Goal: Task Accomplishment & Management: Complete application form

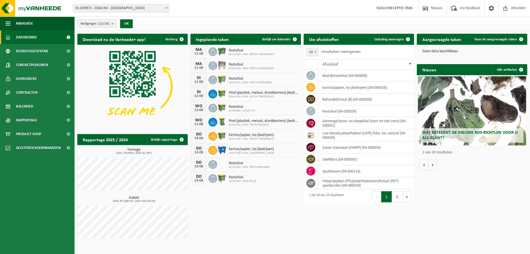
click at [40, 38] on link "Dashboard" at bounding box center [37, 37] width 75 height 14
click at [104, 23] on count "(15/16)" at bounding box center [103, 24] width 11 height 4
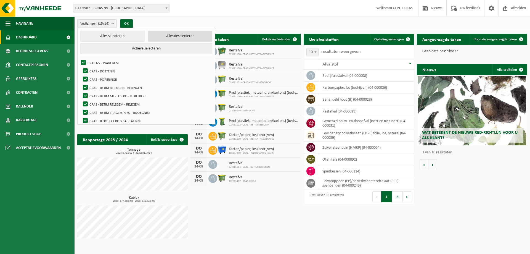
click at [156, 39] on button "Alles deselecteren" at bounding box center [180, 36] width 64 height 11
checkbox input "false"
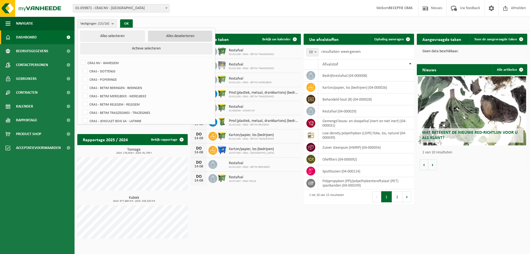
checkbox input "false"
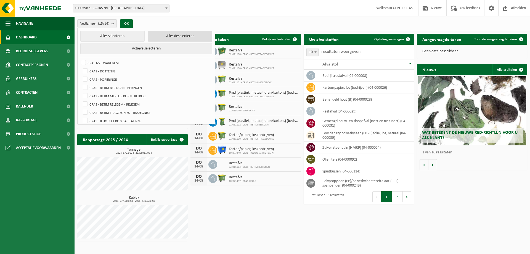
checkbox input "false"
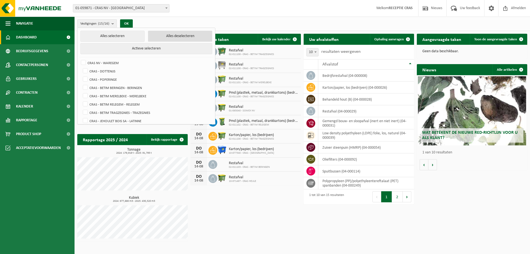
checkbox input "false"
click at [92, 61] on label "CRAS NV - WAREGEM" at bounding box center [146, 63] width 132 height 8
click at [79, 59] on input "CRAS NV - WAREGEM" at bounding box center [79, 58] width 0 height 0
checkbox input "true"
click at [127, 25] on button "OK" at bounding box center [124, 23] width 13 height 9
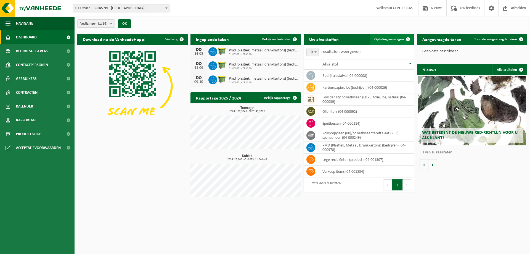
click at [386, 38] on span "Ophaling aanvragen" at bounding box center [390, 40] width 30 height 4
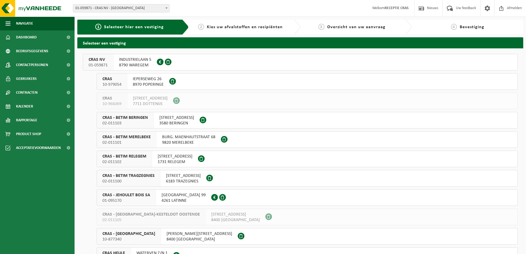
click at [125, 63] on span "8790 WAREGEM" at bounding box center [135, 65] width 32 height 6
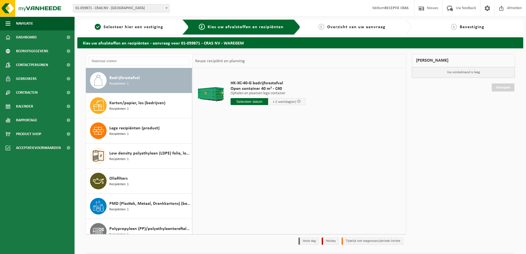
click at [248, 103] on input "text" at bounding box center [250, 101] width 38 height 7
click at [248, 151] on div "12" at bounding box center [246, 150] width 10 height 9
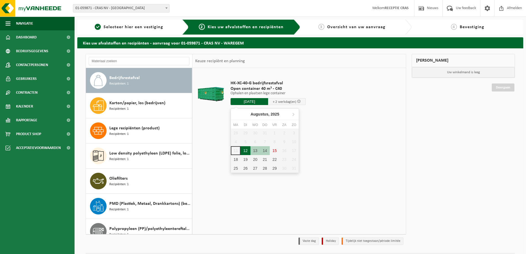
type input "Van 2025-08-12"
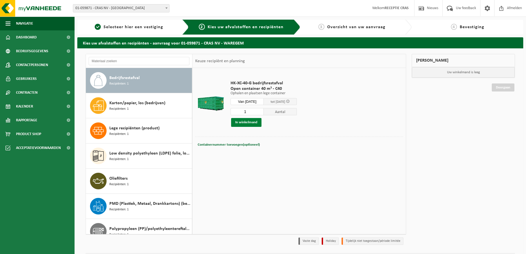
click at [248, 126] on button "In winkelmand" at bounding box center [246, 122] width 30 height 9
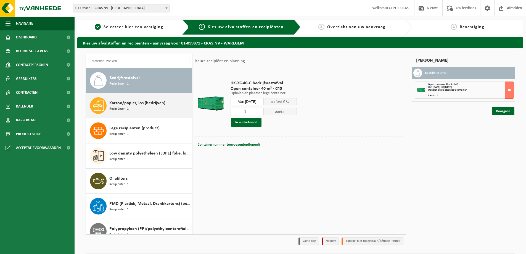
click at [143, 107] on div "Karton/papier, los (bedrijven) Recipiënten: 1" at bounding box center [149, 105] width 81 height 17
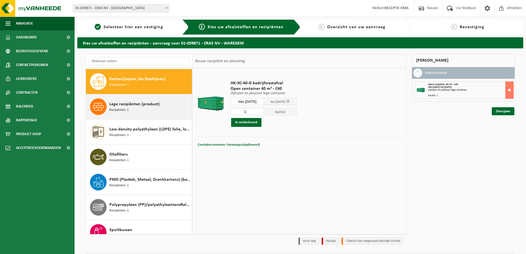
scroll to position [25, 0]
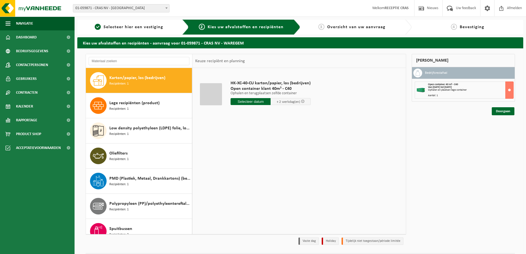
click at [242, 101] on input "text" at bounding box center [251, 101] width 40 height 7
click at [246, 150] on div "12" at bounding box center [246, 150] width 10 height 9
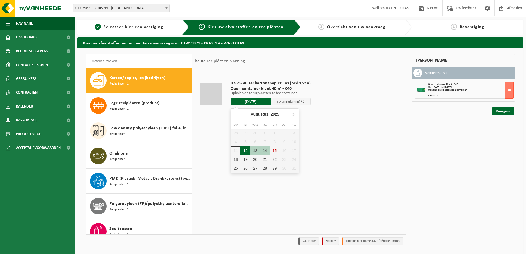
type input "Van 2025-08-12"
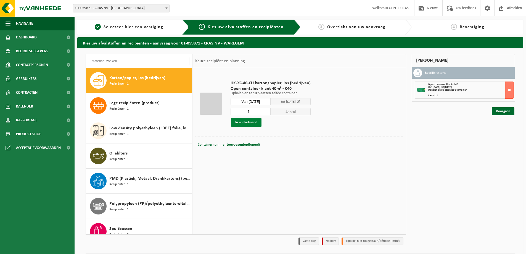
click at [252, 123] on button "In winkelmand" at bounding box center [246, 122] width 30 height 9
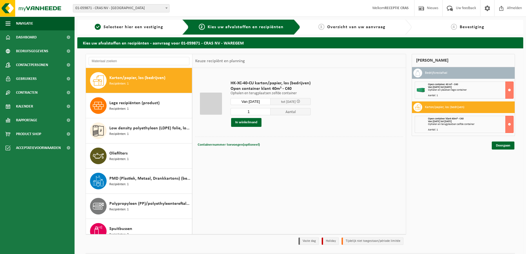
scroll to position [35, 0]
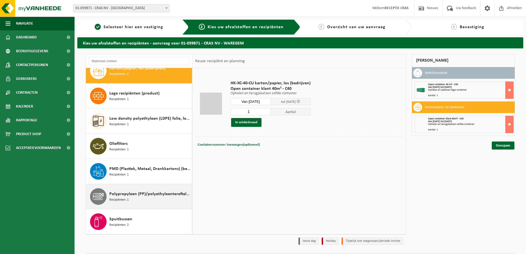
click at [173, 193] on span "Polypropyleen (PP)/polyethyleentereftalaat (PET) spanbanden" at bounding box center [149, 194] width 81 height 7
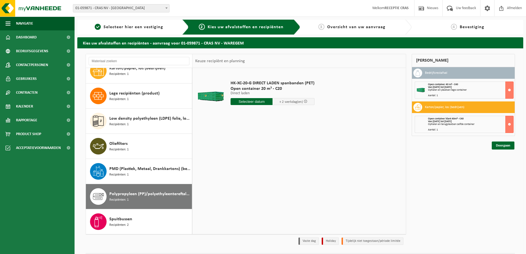
click at [244, 103] on input "text" at bounding box center [252, 101] width 42 height 7
click at [246, 149] on div "12" at bounding box center [246, 150] width 10 height 9
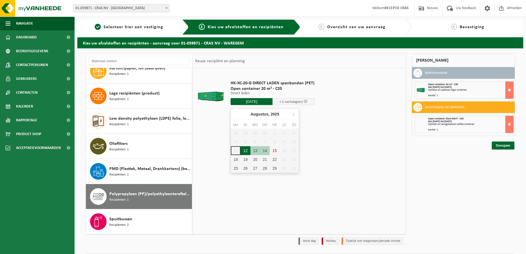
type input "Van 2025-08-12"
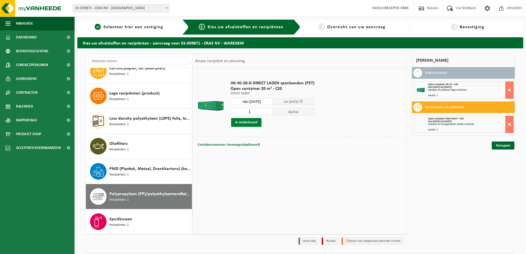
click at [251, 122] on button "In winkelmand" at bounding box center [246, 122] width 30 height 9
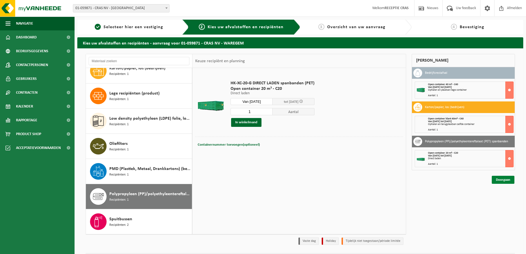
click at [506, 182] on link "Doorgaan" at bounding box center [503, 180] width 23 height 8
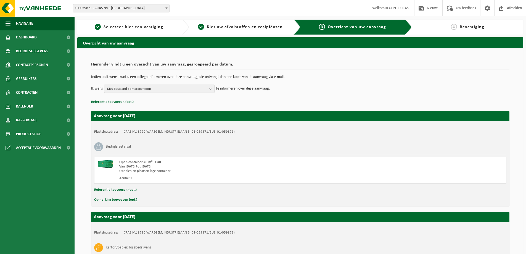
click at [167, 90] on span "Kies bestaand contactpersoon" at bounding box center [157, 89] width 100 height 8
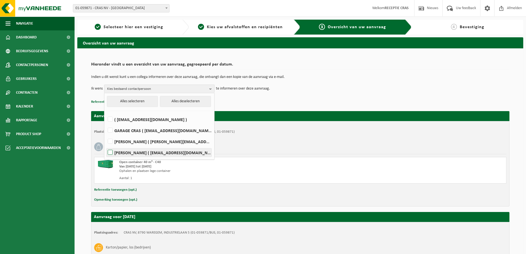
click at [159, 151] on label "HANS VIAENE ( hans.viaene@cras.be )" at bounding box center [159, 152] width 105 height 8
click at [106, 146] on input "HANS VIAENE ( hans.viaene@cras.be )" at bounding box center [106, 145] width 0 height 0
checkbox input "true"
click at [157, 142] on label "ELLIS VERMEULEN ( ellis.vermeulen@cras.be )" at bounding box center [159, 141] width 105 height 8
click at [106, 135] on input "ELLIS VERMEULEN ( ellis.vermeulen@cras.be )" at bounding box center [106, 134] width 0 height 0
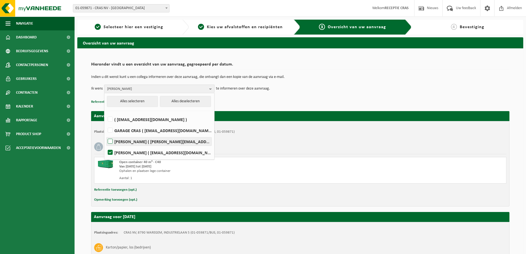
checkbox input "true"
click at [350, 105] on p "Referentie toevoegen (opt.)" at bounding box center [300, 101] width 418 height 7
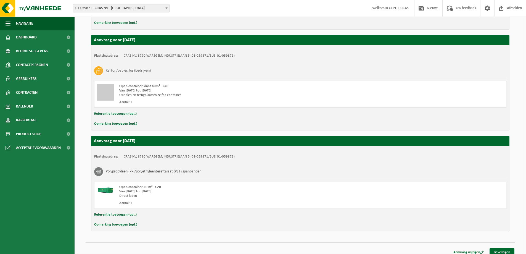
scroll to position [182, 0]
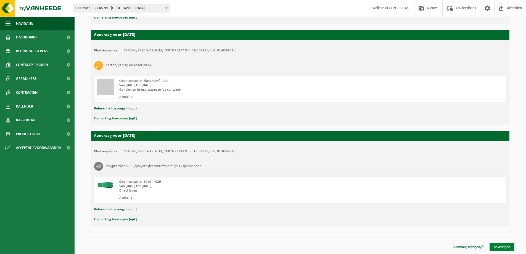
click at [502, 246] on link "Bevestigen" at bounding box center [502, 247] width 25 height 8
